Goal: Complete application form

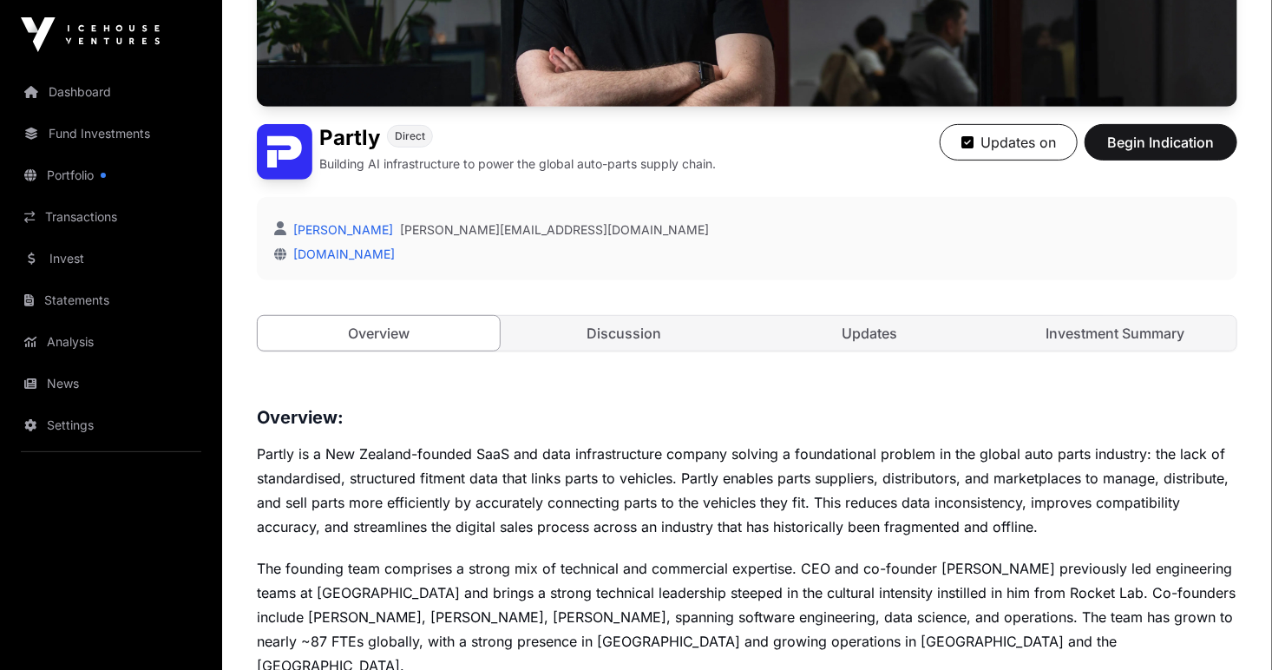
scroll to position [347, 0]
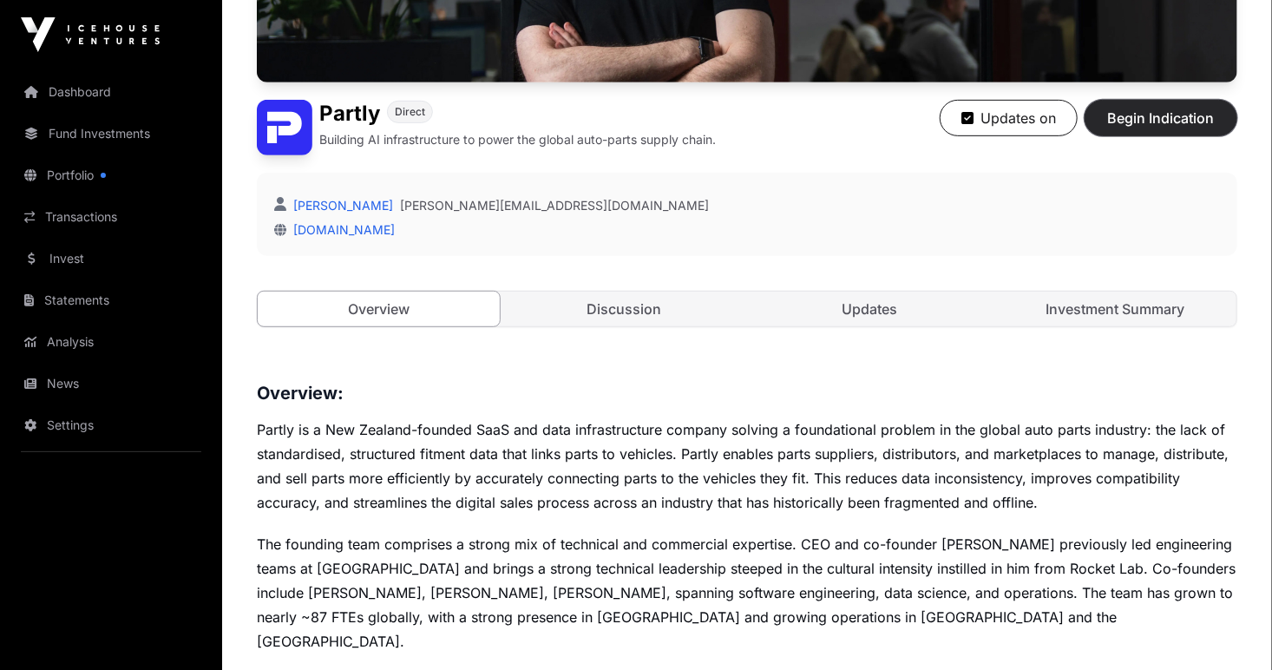
click at [1161, 118] on span "Begin Indication" at bounding box center [1160, 118] width 109 height 21
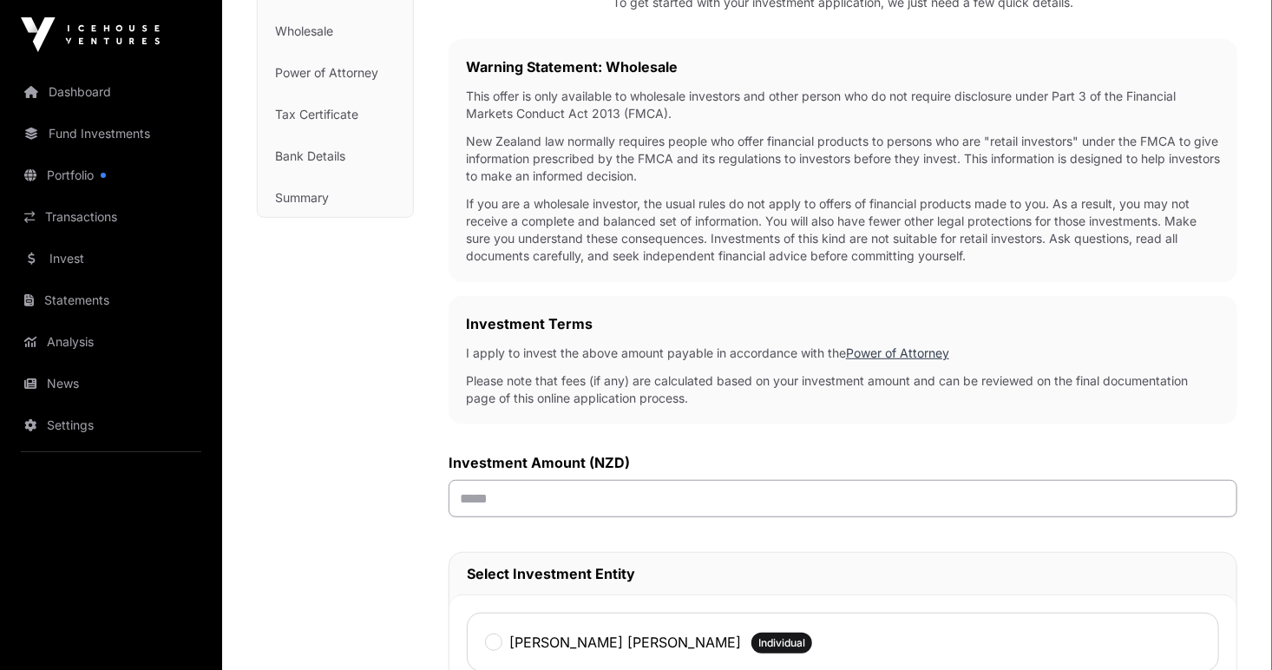
scroll to position [434, 0]
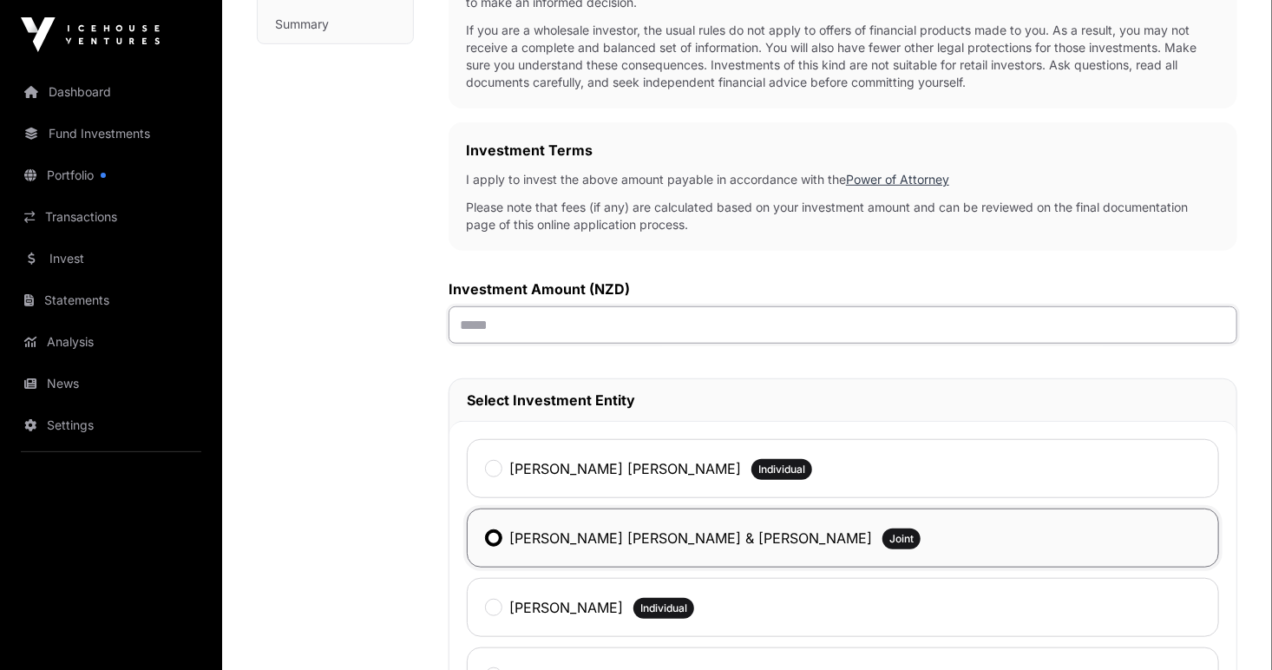
click at [528, 320] on input "text" at bounding box center [843, 324] width 789 height 37
type input "*******"
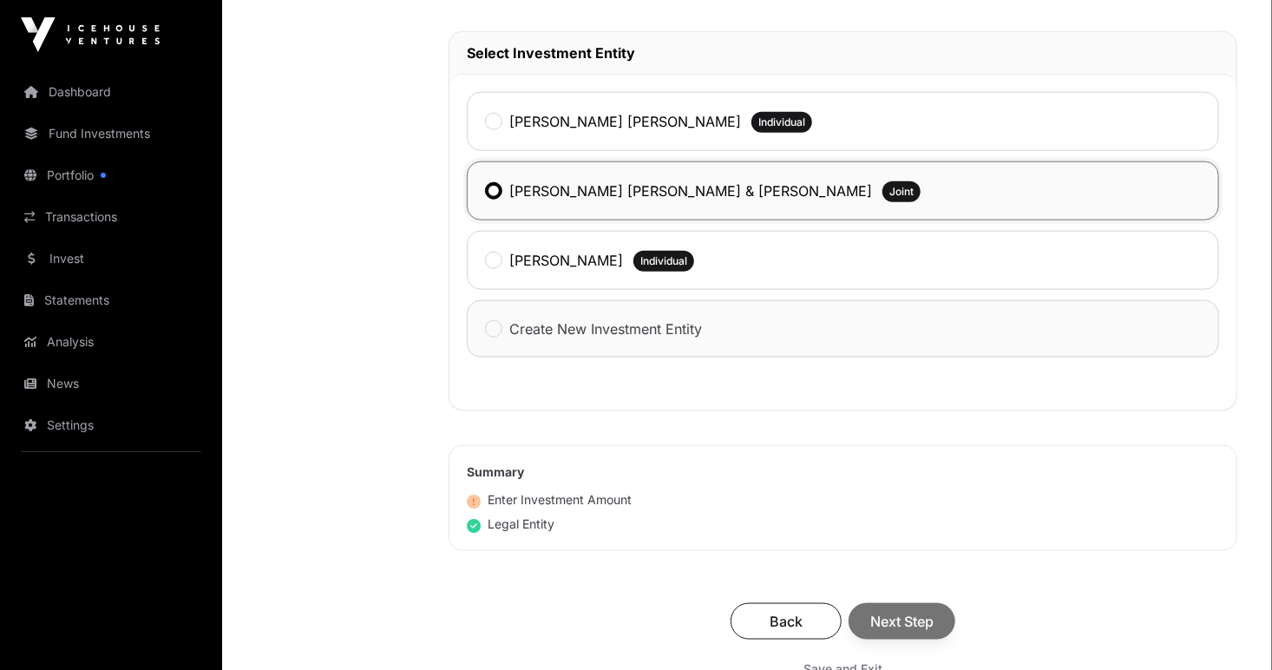
scroll to position [1041, 0]
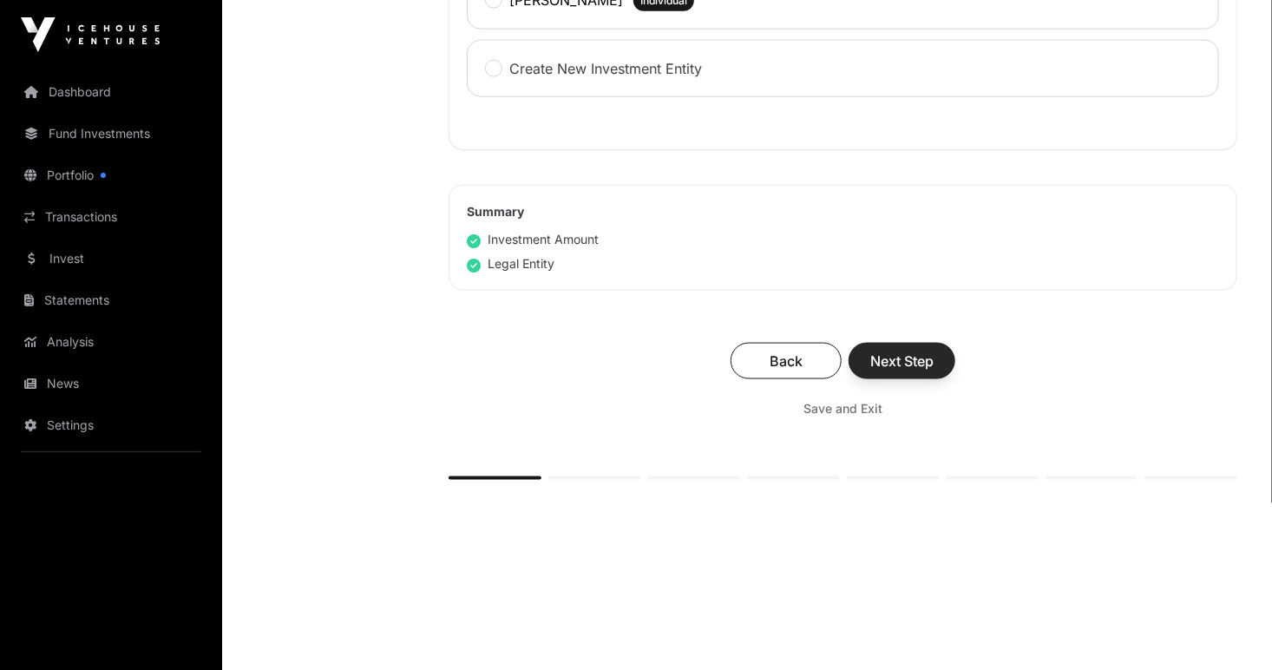
click at [893, 357] on div "Back Next Step" at bounding box center [843, 361] width 754 height 36
click at [893, 356] on span "Next Step" at bounding box center [901, 361] width 63 height 21
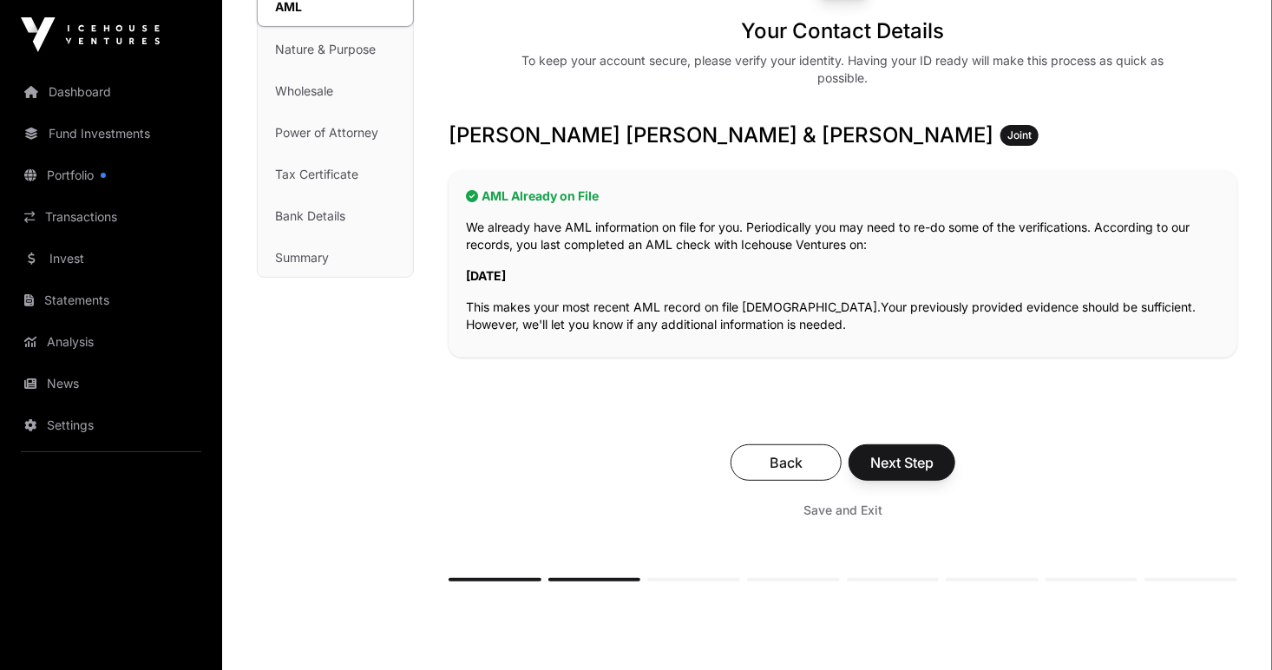
scroll to position [174, 0]
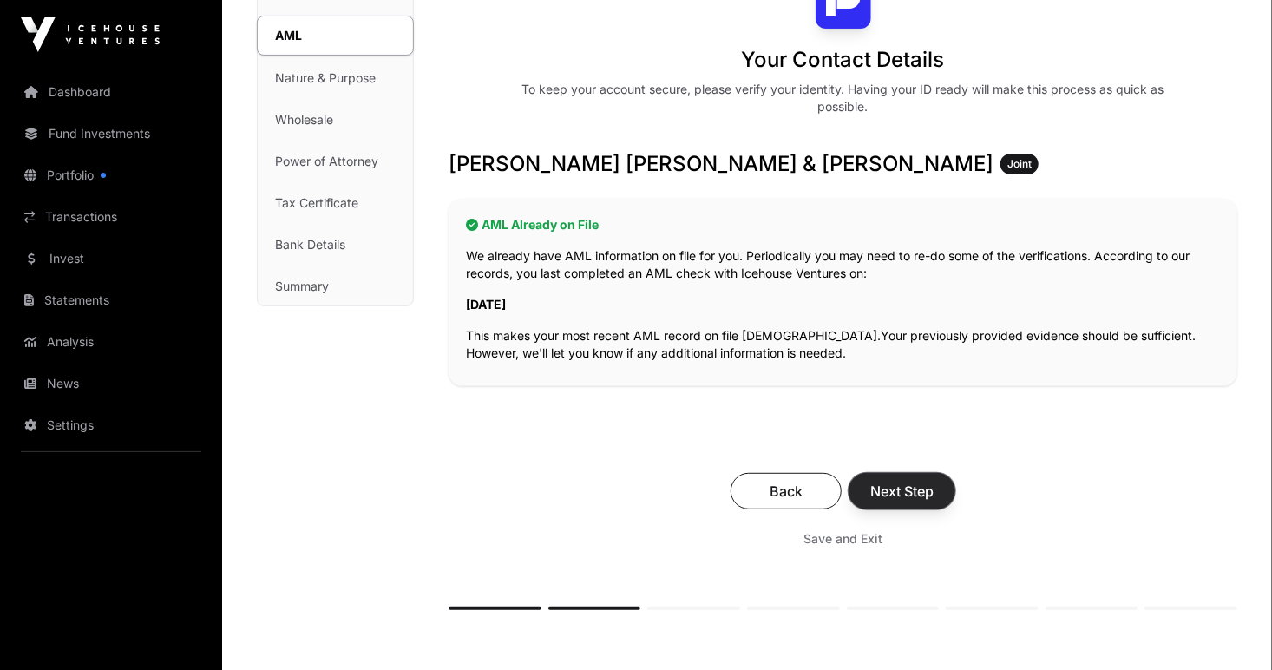
click at [896, 491] on span "Next Step" at bounding box center [901, 491] width 63 height 21
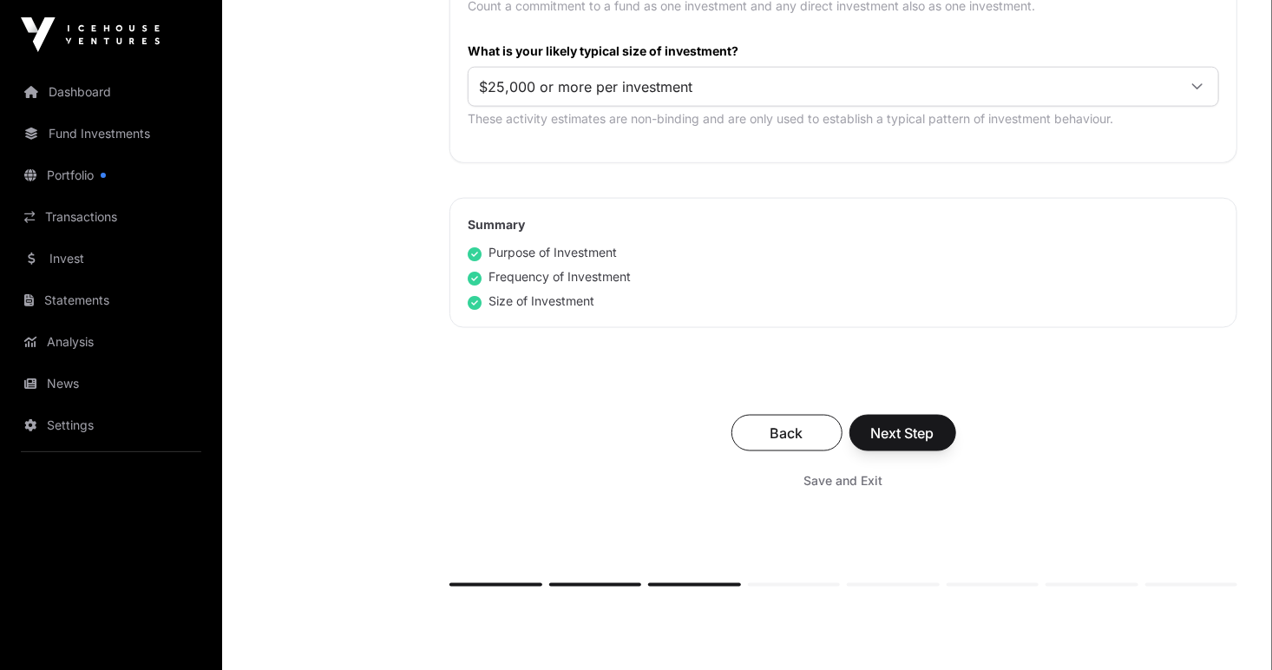
scroll to position [1041, 0]
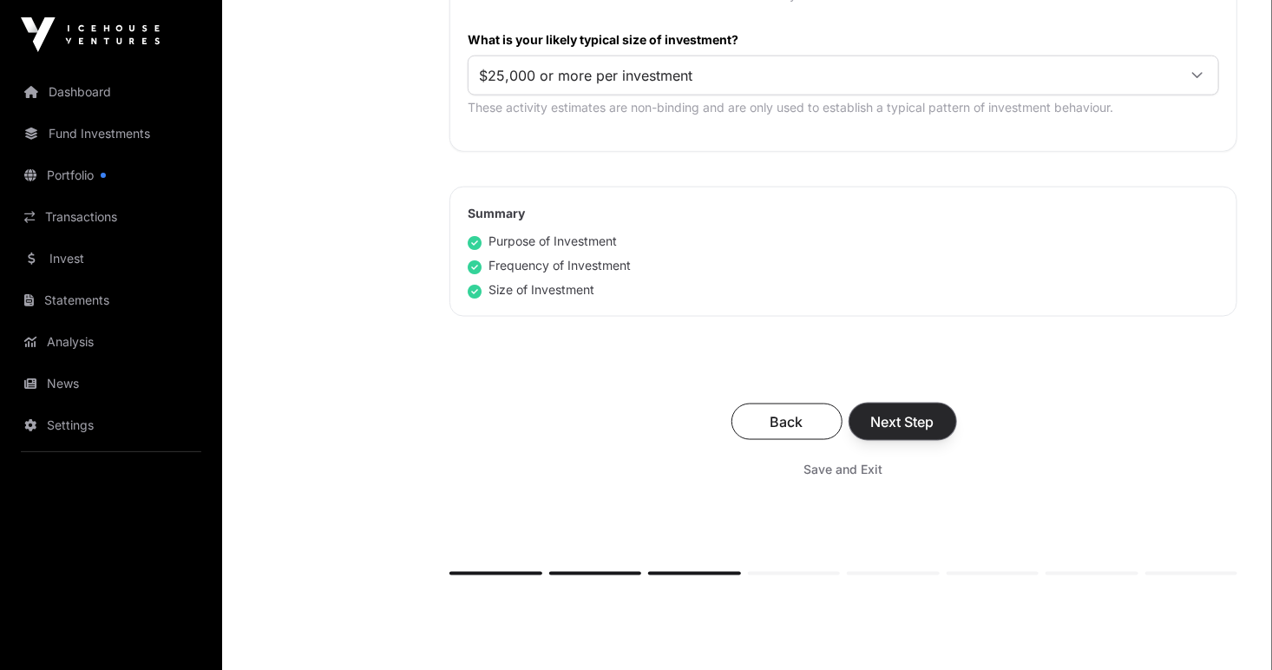
click at [896, 416] on span "Next Step" at bounding box center [902, 421] width 63 height 21
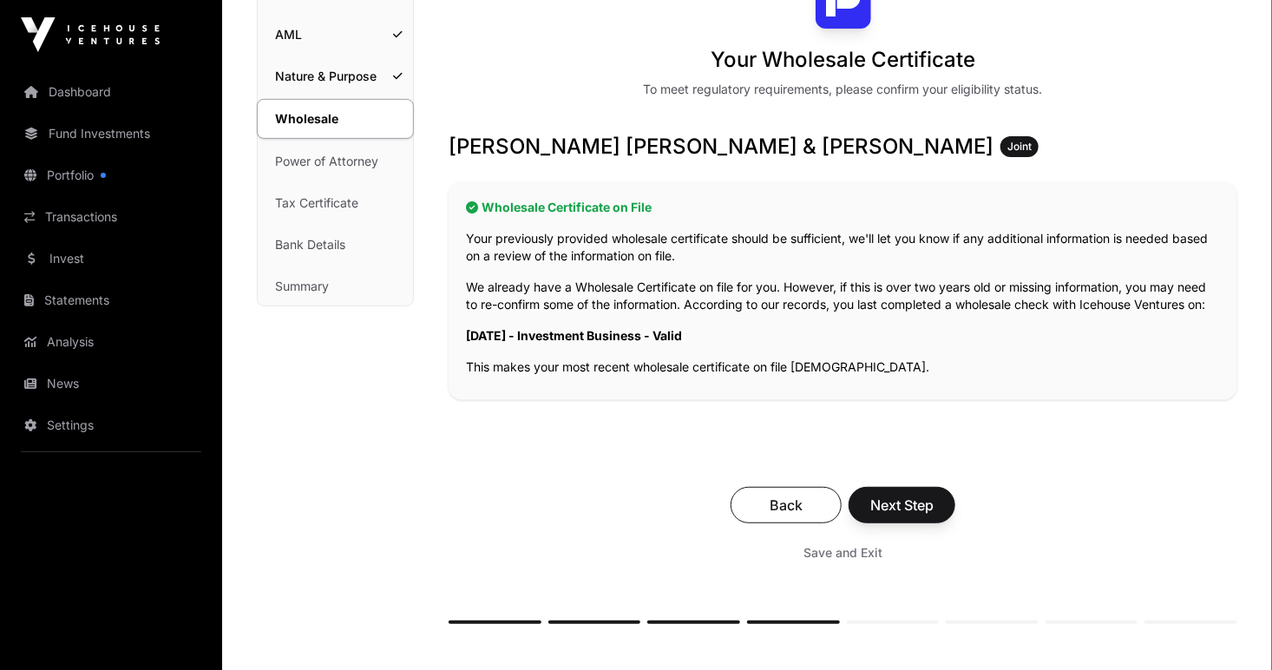
scroll to position [342, 0]
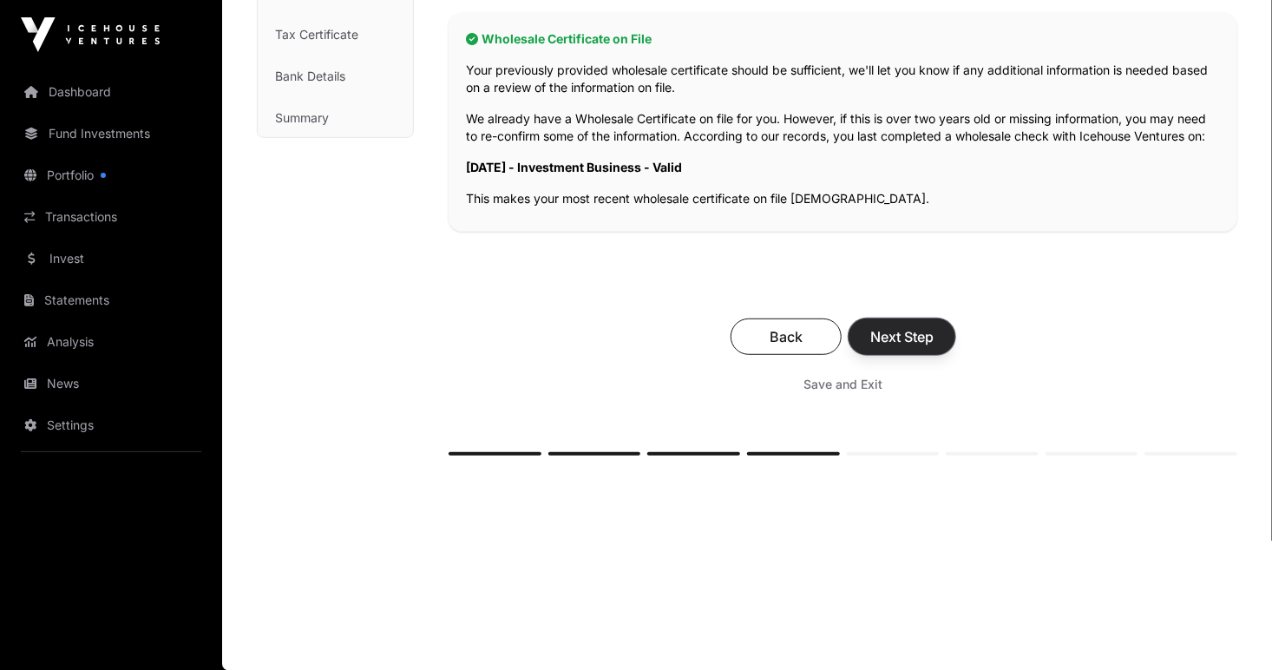
click at [914, 331] on span "Next Step" at bounding box center [901, 336] width 63 height 21
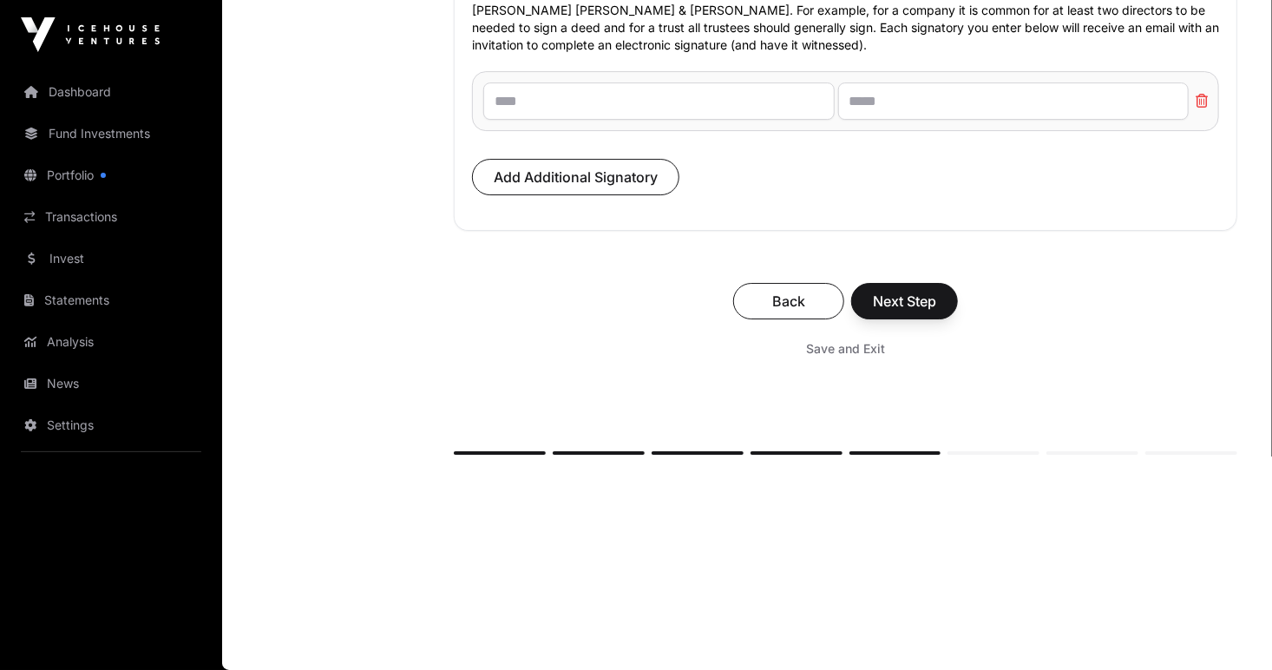
scroll to position [12391, 0]
click at [881, 303] on span "Next Step" at bounding box center [904, 301] width 63 height 21
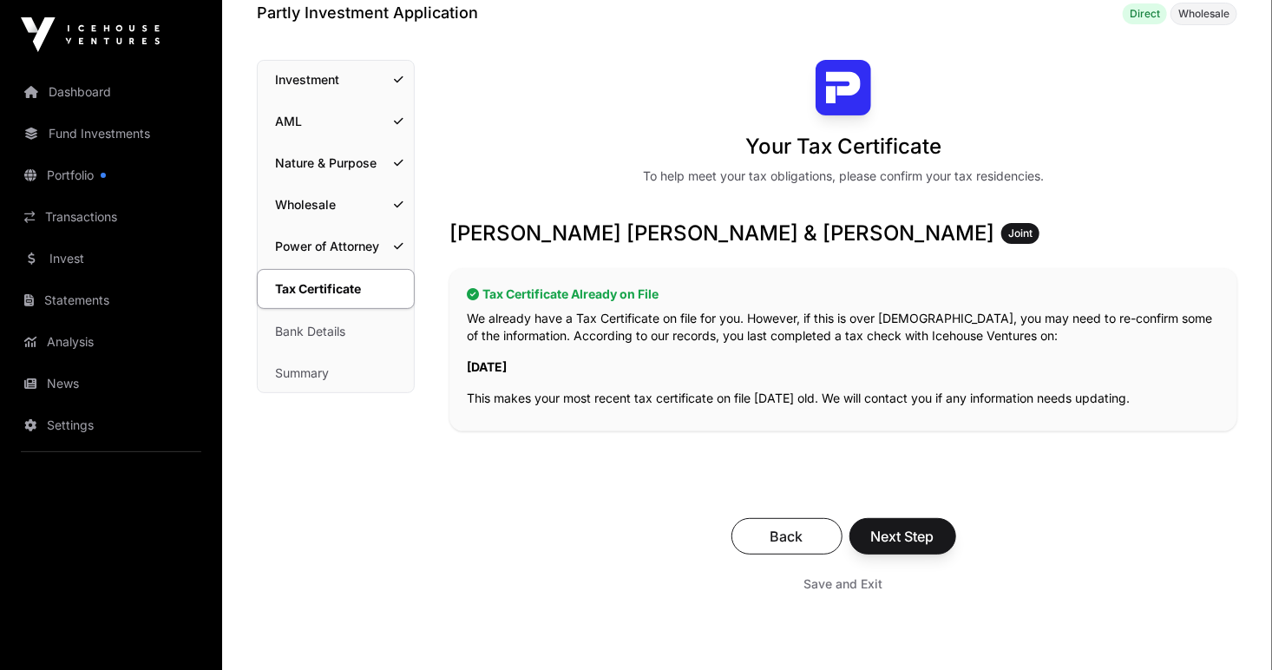
scroll to position [174, 0]
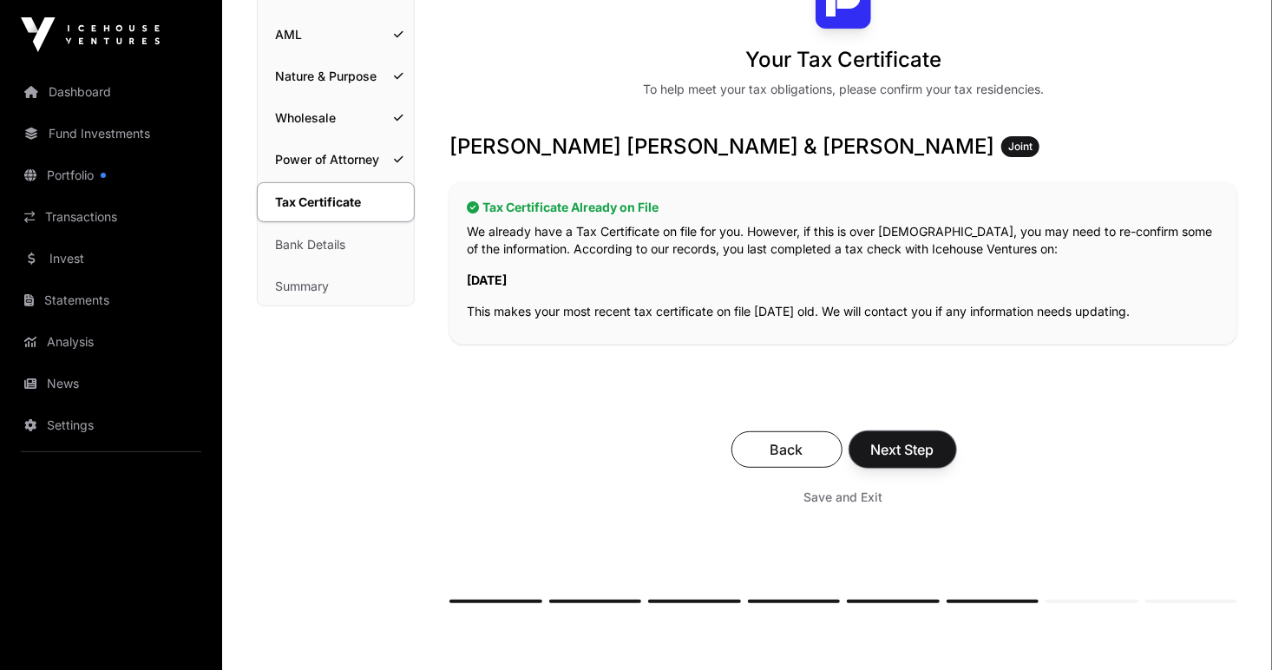
click at [875, 437] on button "Next Step" at bounding box center [902, 449] width 107 height 36
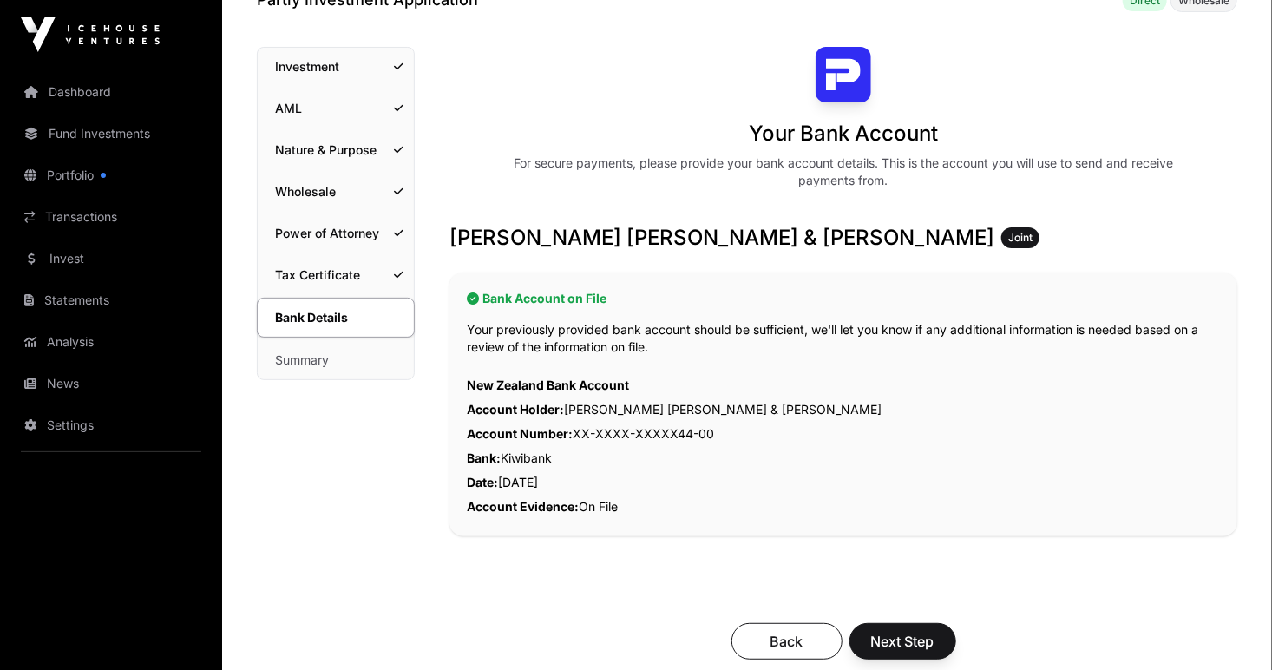
scroll to position [260, 0]
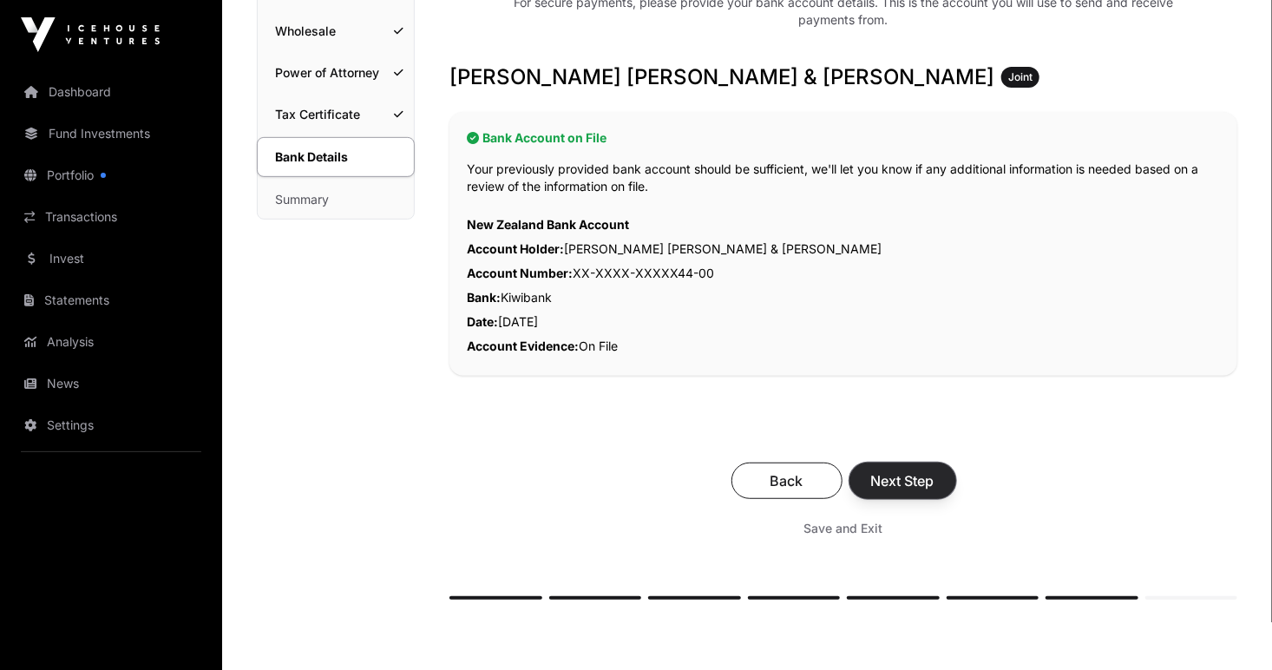
click at [901, 493] on button "Next Step" at bounding box center [902, 480] width 107 height 36
click at [905, 476] on span "Next Step" at bounding box center [902, 480] width 63 height 21
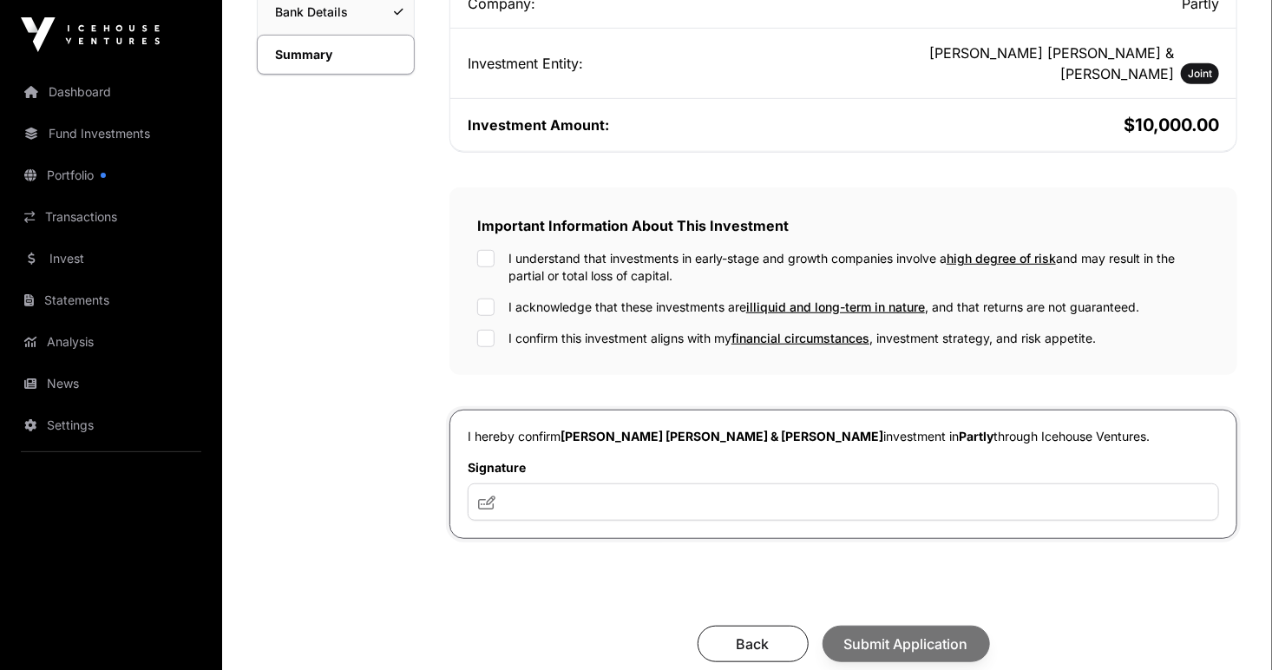
scroll to position [434, 0]
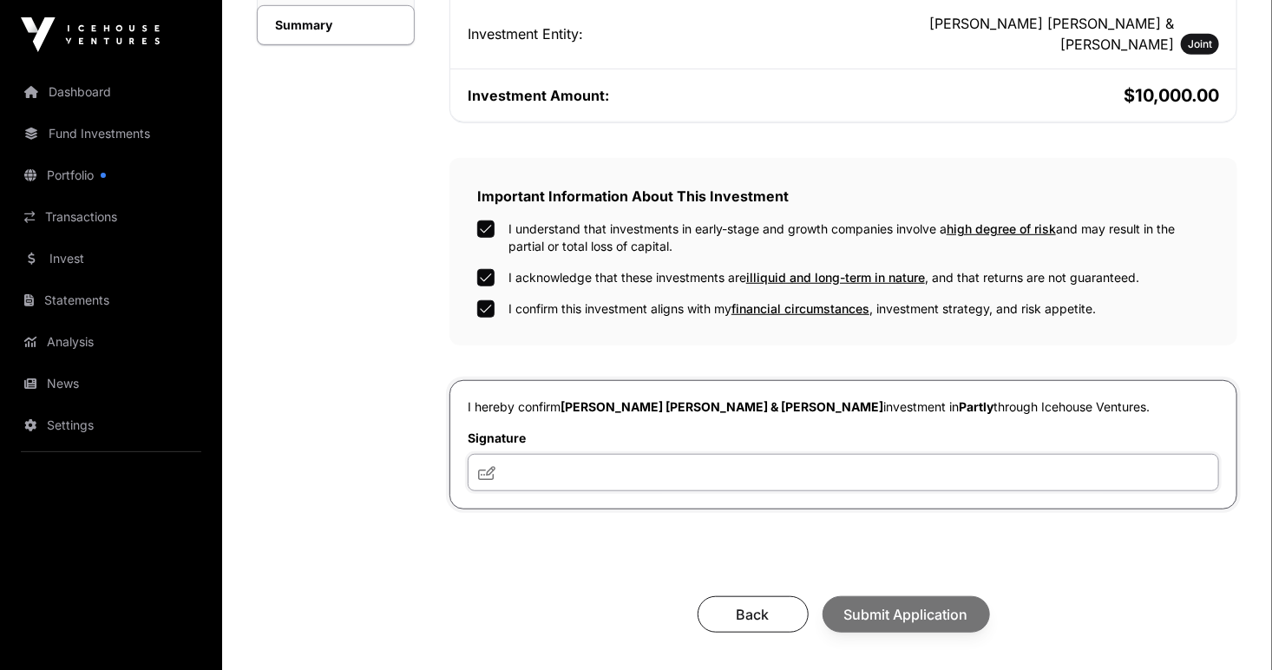
click at [523, 454] on input "text" at bounding box center [843, 472] width 751 height 37
drag, startPoint x: 528, startPoint y: 450, endPoint x: 816, endPoint y: 434, distance: 287.7
click at [646, 458] on input "text" at bounding box center [843, 472] width 751 height 37
type input "*"
drag, startPoint x: 574, startPoint y: 448, endPoint x: 481, endPoint y: 451, distance: 92.9
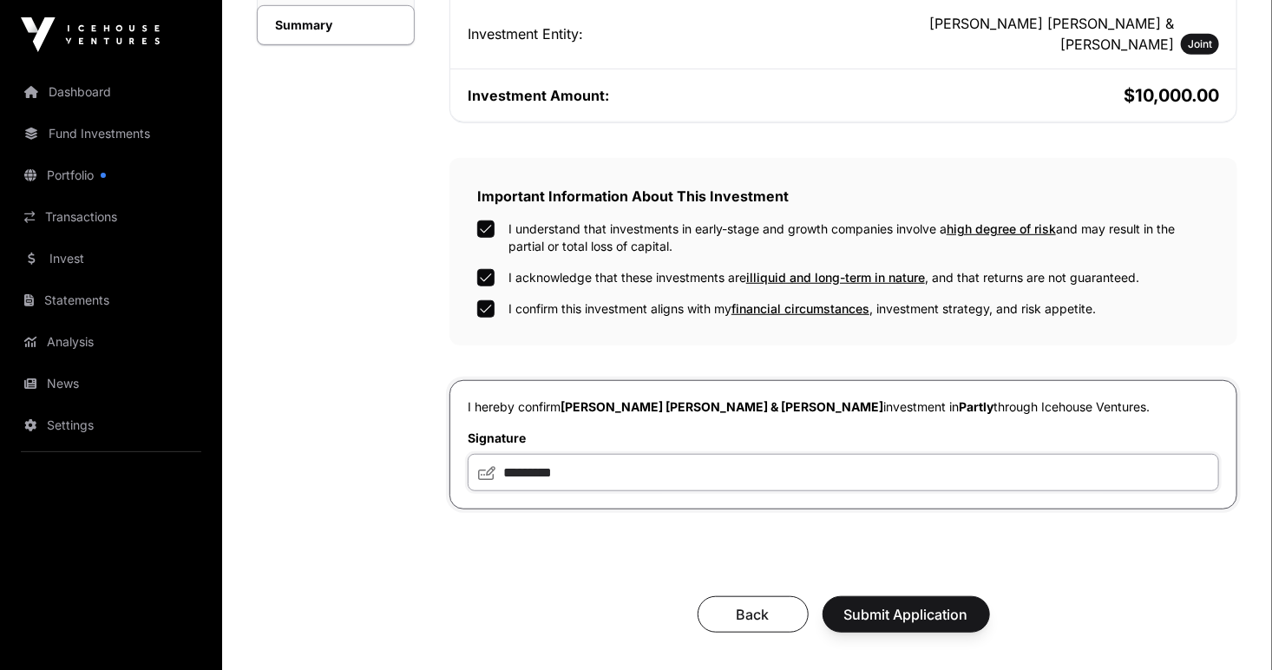
click at [481, 454] on div "*********" at bounding box center [843, 472] width 751 height 37
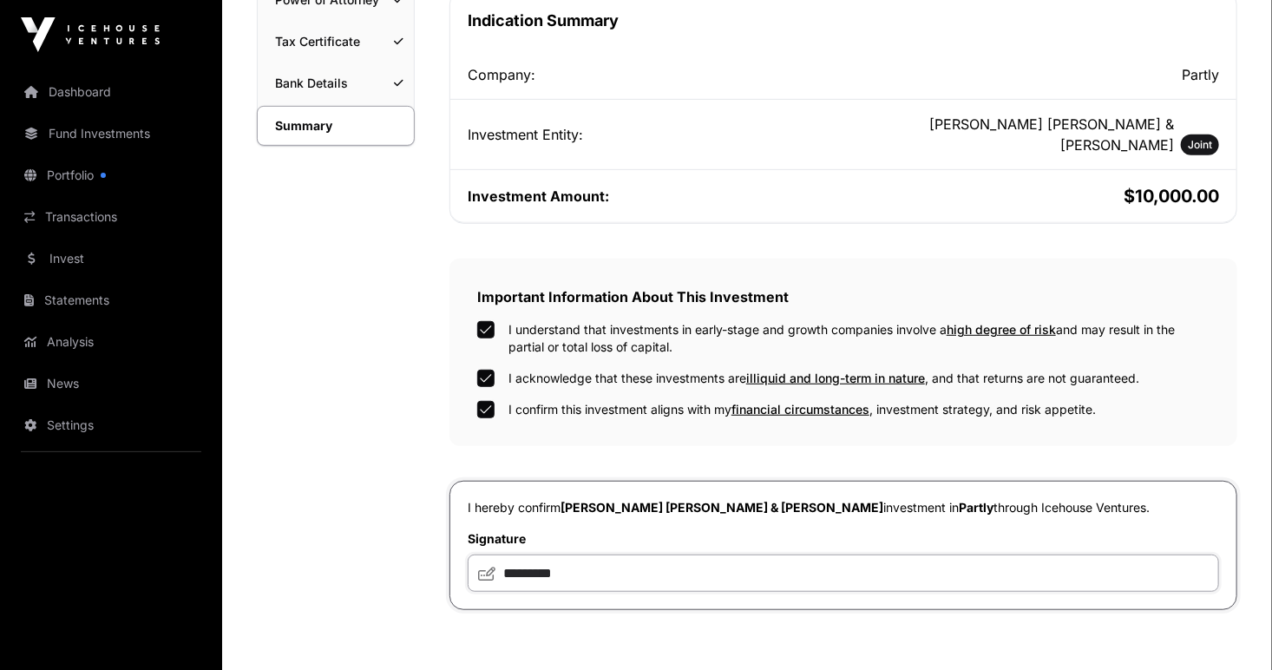
scroll to position [646, 0]
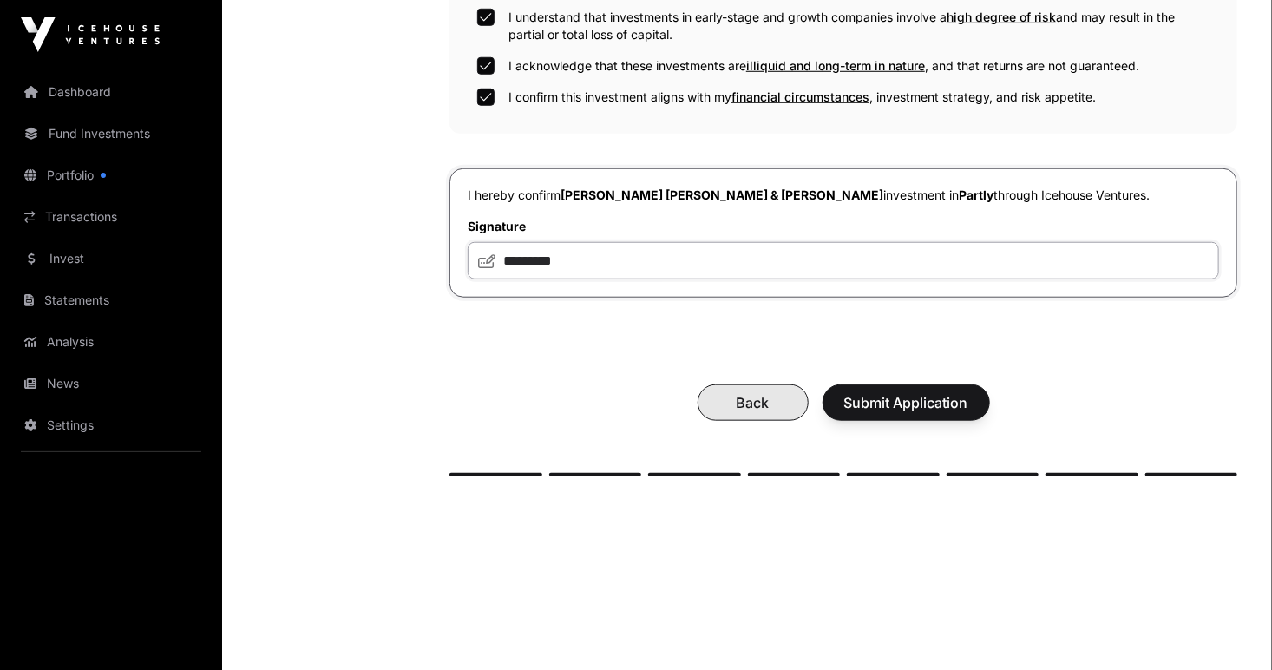
type input "*********"
click at [755, 392] on span "Back" at bounding box center [753, 402] width 68 height 21
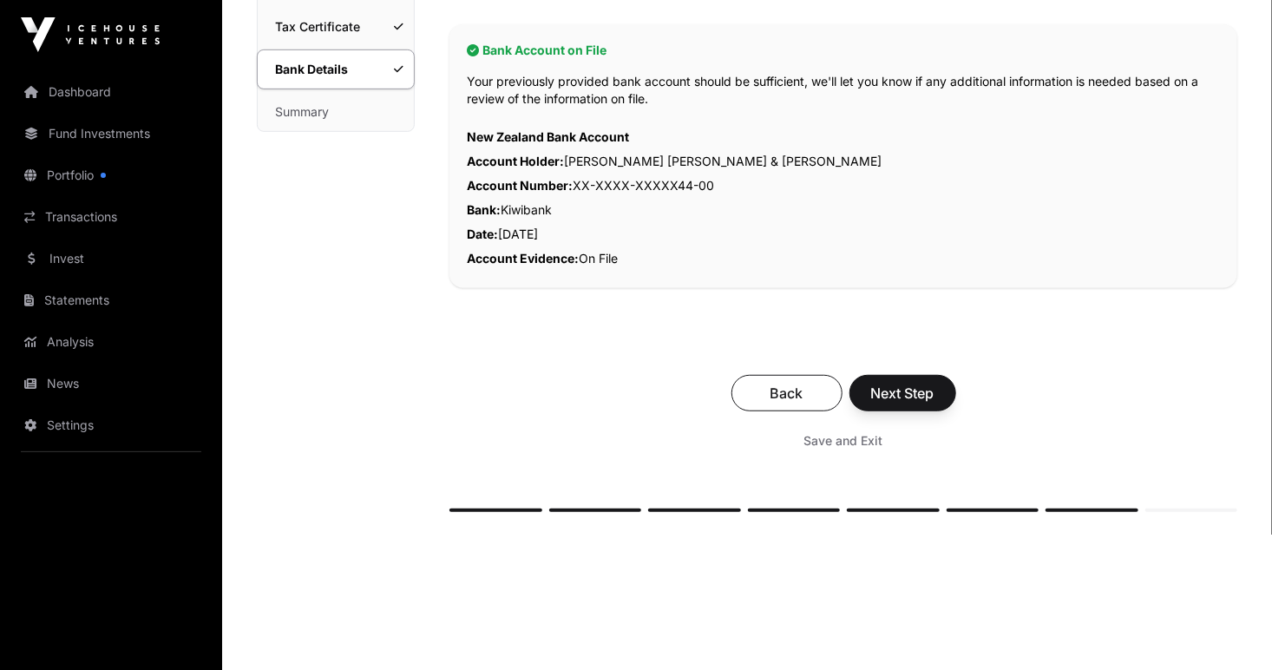
scroll to position [404, 0]
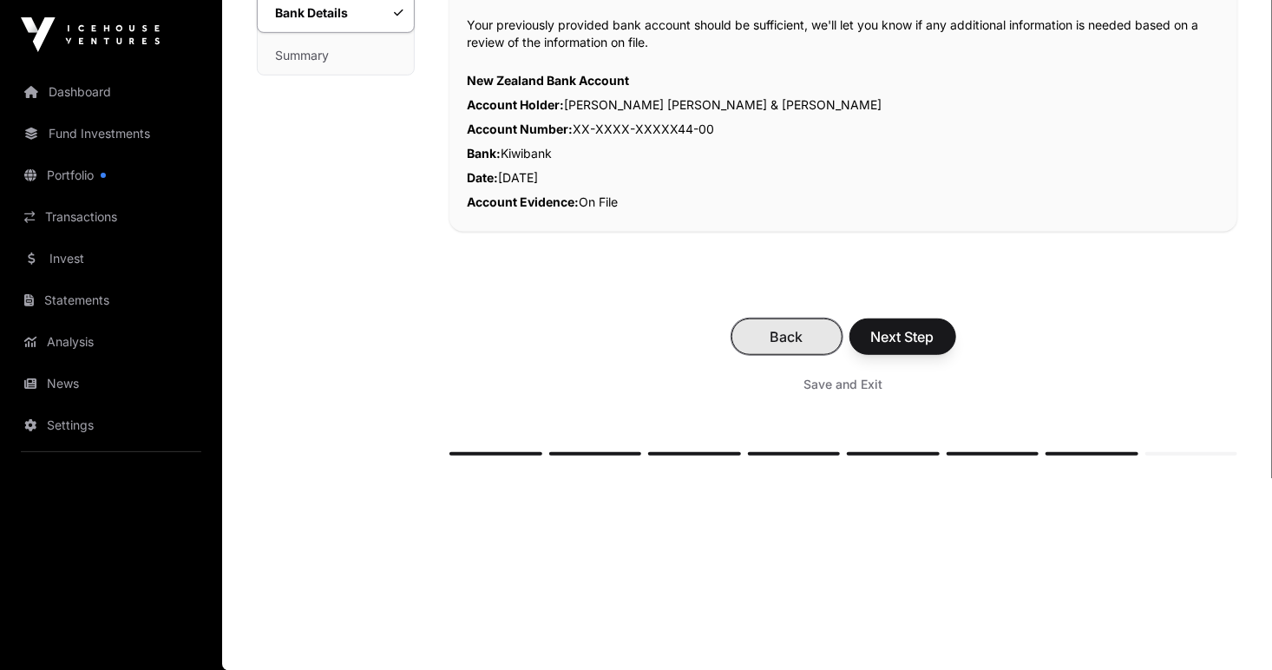
click at [778, 337] on span "Back" at bounding box center [787, 336] width 68 height 21
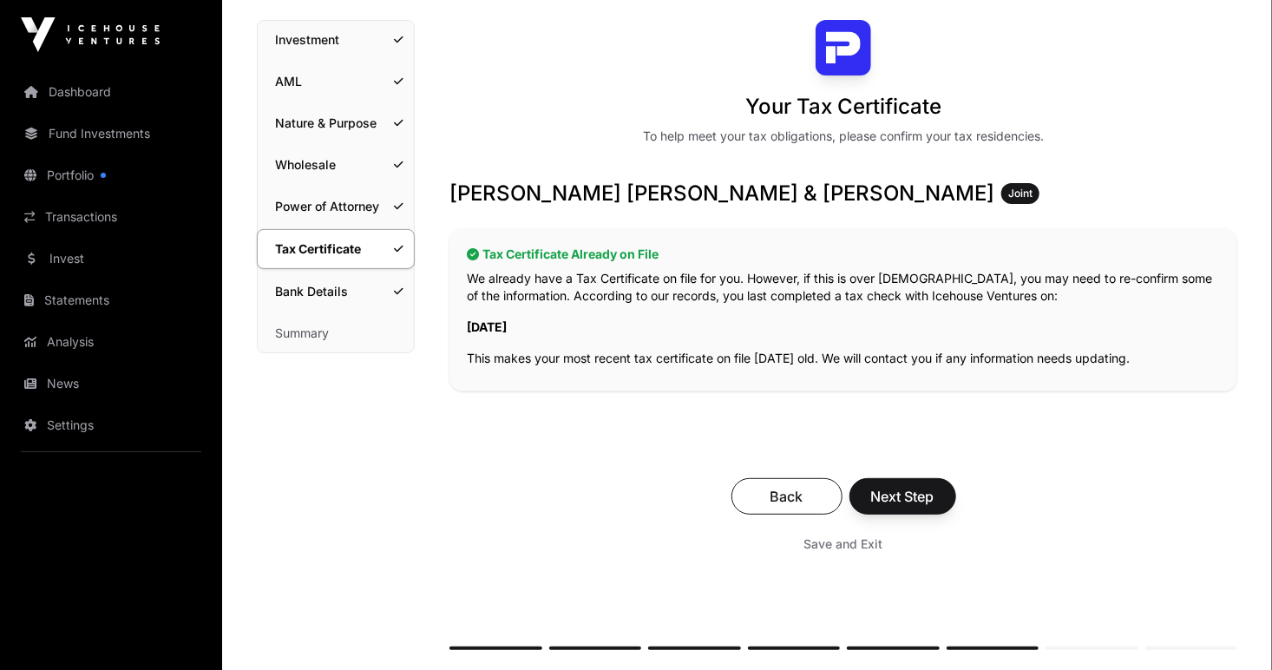
scroll to position [321, 0]
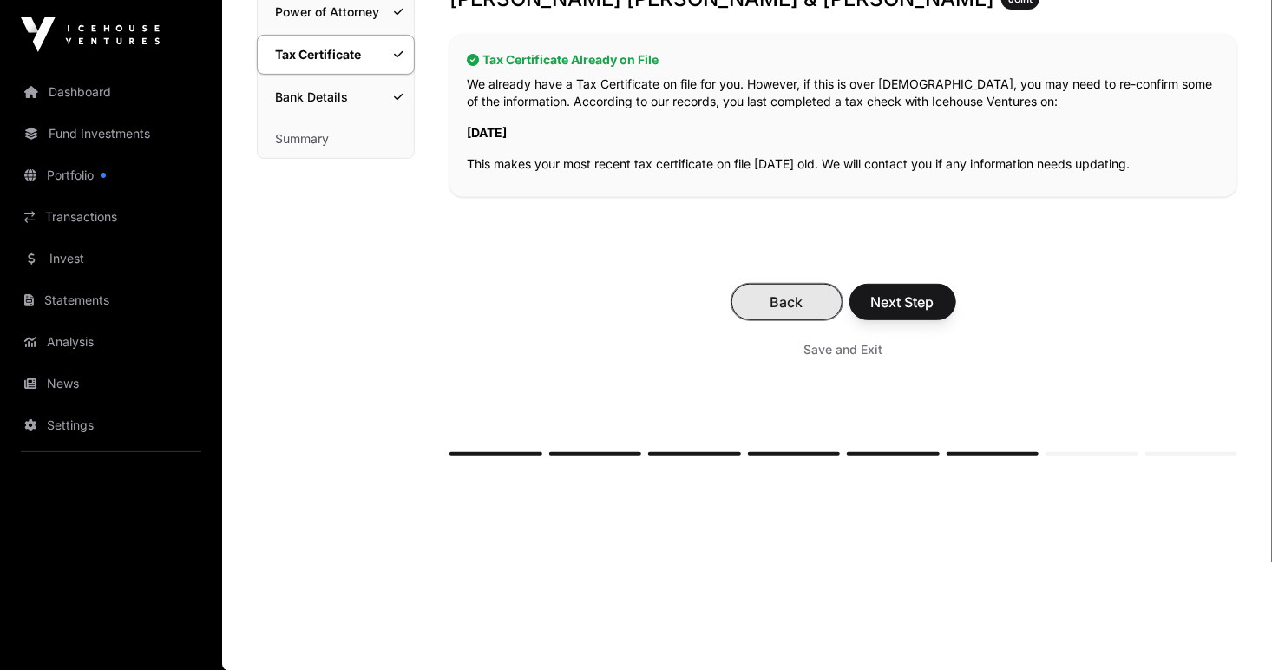
click at [800, 305] on span "Back" at bounding box center [787, 302] width 68 height 21
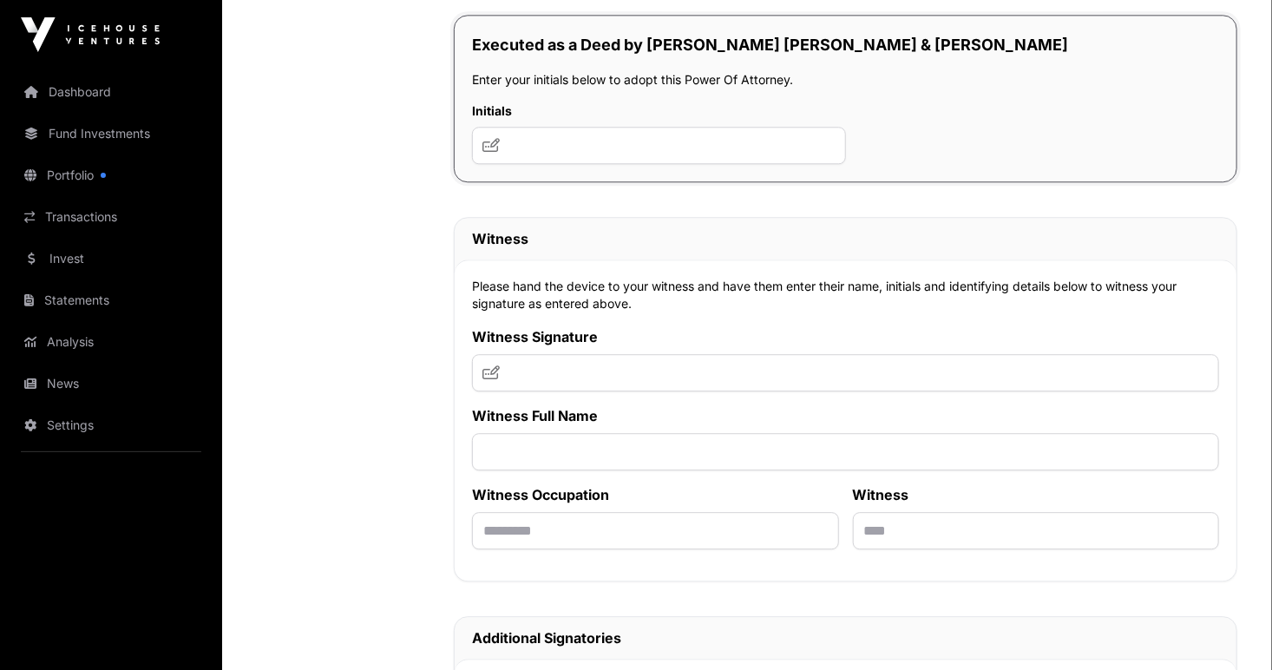
scroll to position [12312, 0]
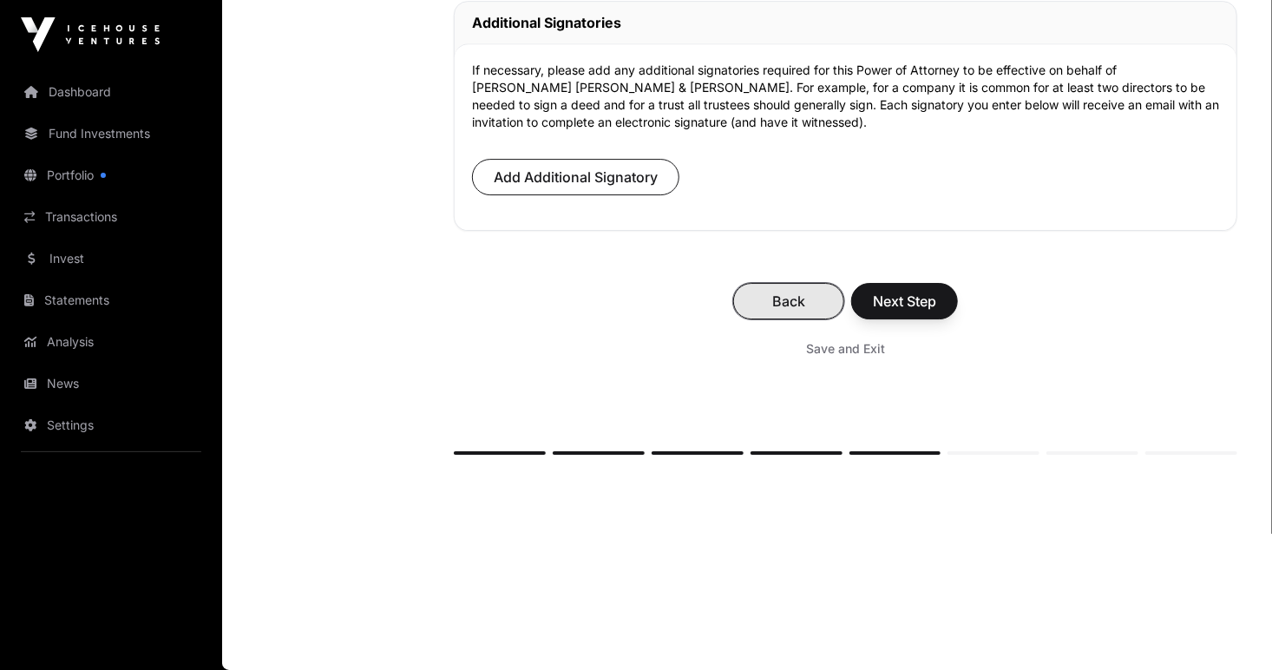
click at [799, 301] on span "Back" at bounding box center [789, 301] width 68 height 21
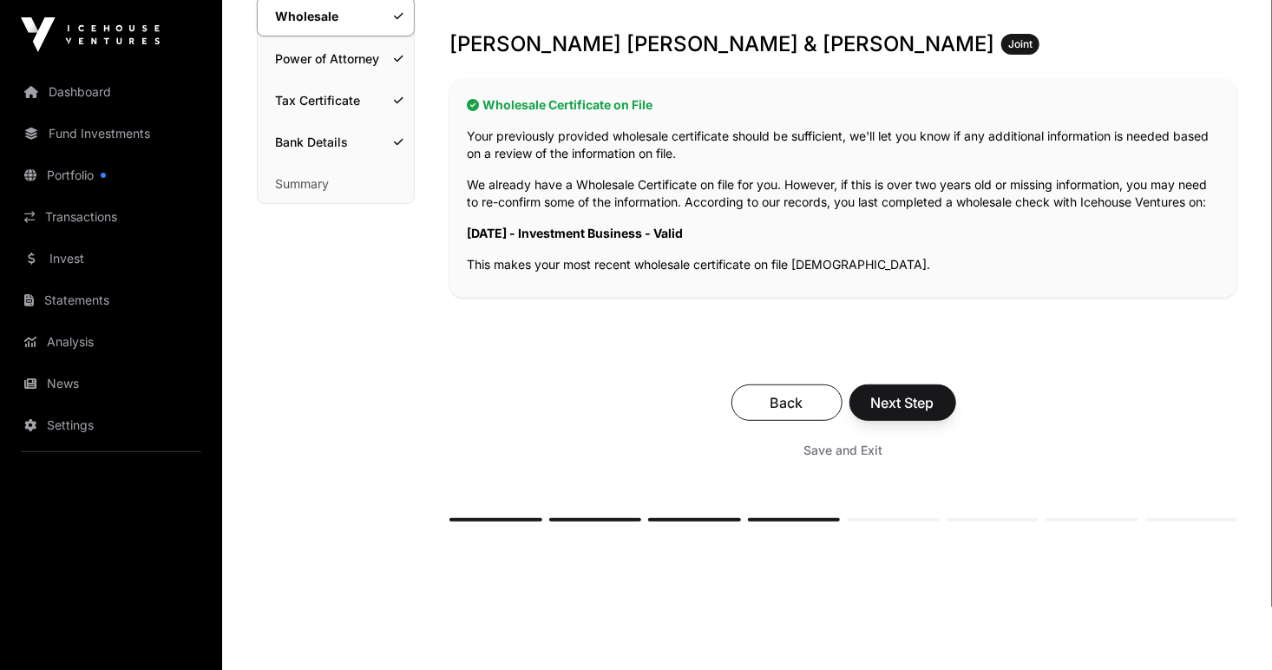
scroll to position [342, 0]
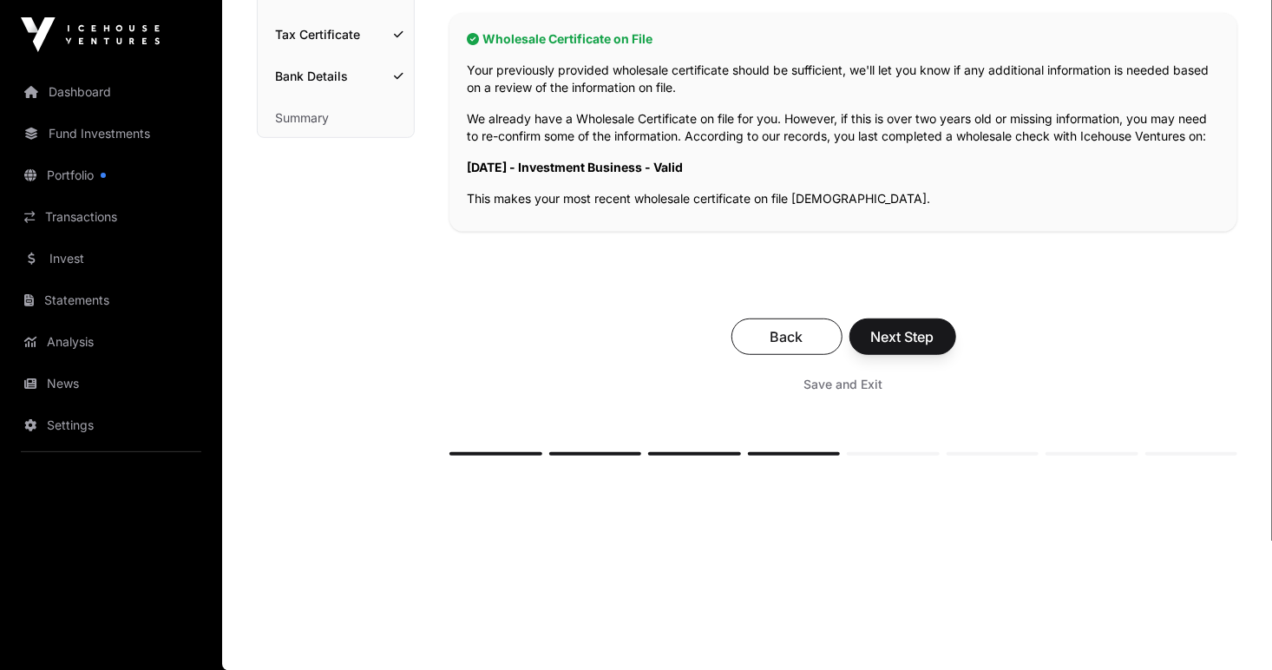
click at [1214, 448] on div "Your Wholesale Certificate To meet regulatory requirements, please confirm your…" at bounding box center [843, 130] width 788 height 651
click at [1210, 446] on div "Your Wholesale Certificate To meet regulatory requirements, please confirm your…" at bounding box center [843, 130] width 788 height 651
click at [1207, 447] on div "Your Wholesale Certificate To meet regulatory requirements, please confirm your…" at bounding box center [843, 130] width 788 height 651
click at [844, 379] on span "Save and Exit" at bounding box center [843, 384] width 79 height 17
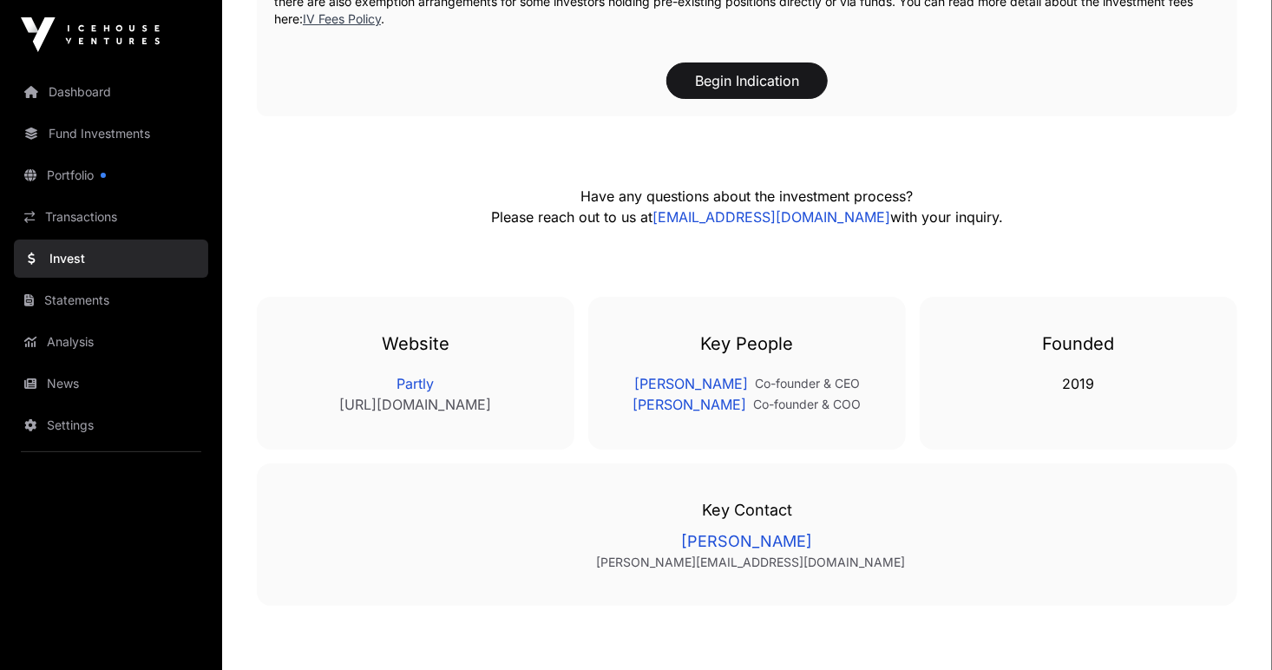
scroll to position [3145, 0]
